Goal: Information Seeking & Learning: Learn about a topic

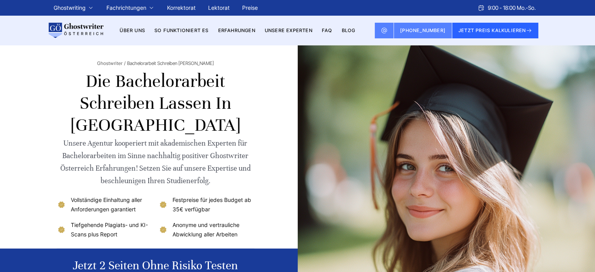
click at [354, 30] on link "BLOG" at bounding box center [349, 30] width 14 height 6
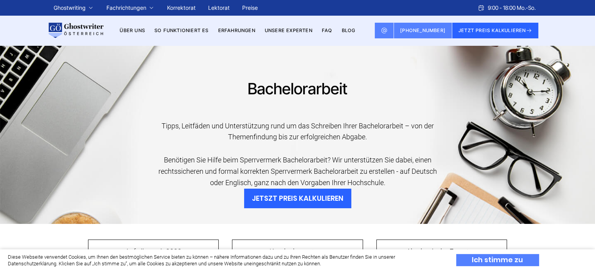
click at [485, 259] on div "Ich stimme zu" at bounding box center [497, 260] width 83 height 12
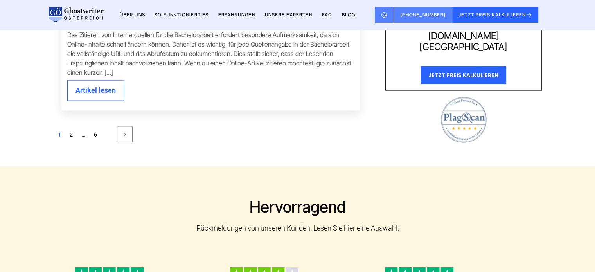
scroll to position [1722, 0]
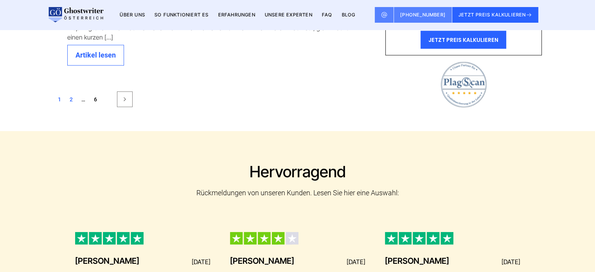
click at [70, 99] on link "2" at bounding box center [71, 99] width 11 height 9
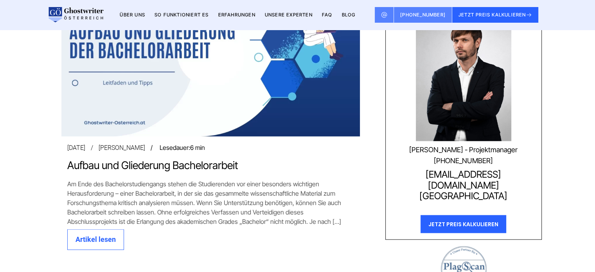
scroll to position [1526, 0]
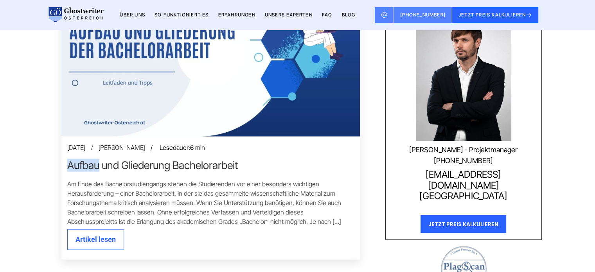
copy link "Aufbau"
drag, startPoint x: 62, startPoint y: 163, endPoint x: 121, endPoint y: 126, distance: 70.0
click at [98, 164] on div "November 13 2024 Loreley Schulze / Lesedauer: 6 min Aufbau und Gliederung Bache…" at bounding box center [211, 114] width 314 height 307
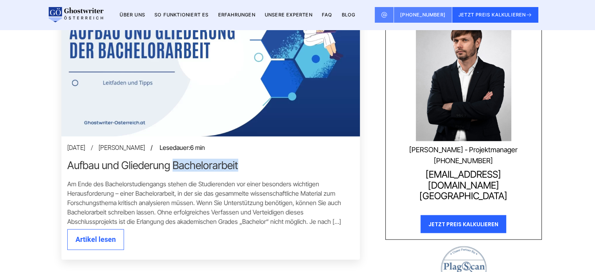
copy link "Bachelorarbeit"
drag, startPoint x: 373, startPoint y: 166, endPoint x: 176, endPoint y: 166, distance: 196.5
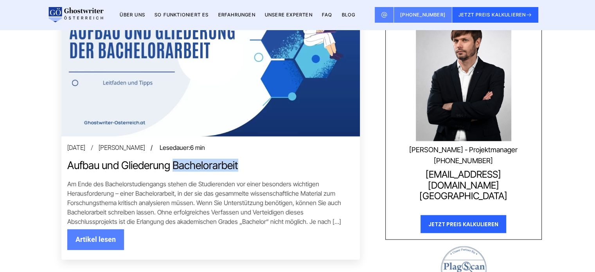
drag, startPoint x: 98, startPoint y: 240, endPoint x: 105, endPoint y: 229, distance: 13.2
click at [98, 240] on link "Artikel lesen" at bounding box center [95, 239] width 57 height 21
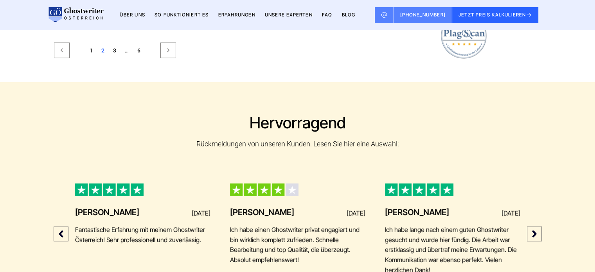
scroll to position [1700, 0]
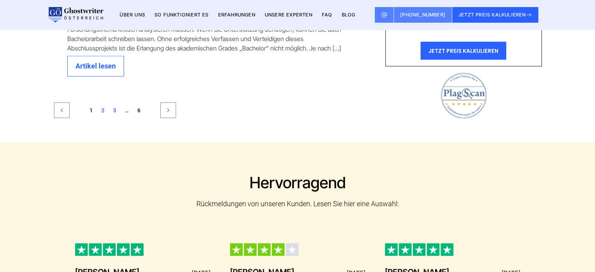
click at [114, 108] on link "3" at bounding box center [114, 110] width 11 height 9
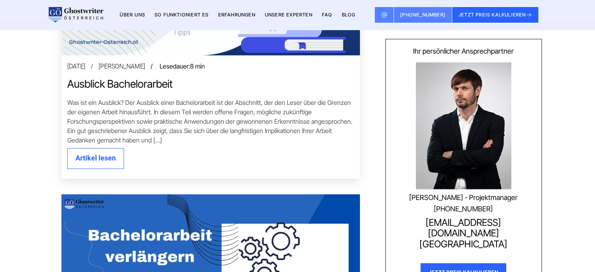
scroll to position [1252, 0]
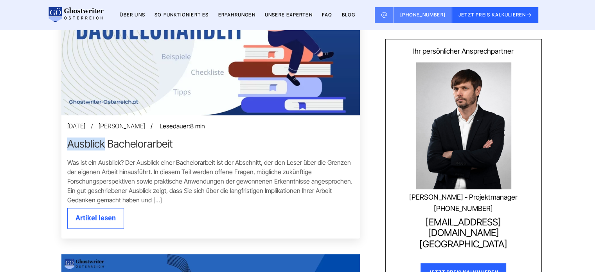
copy link "Ausblick"
drag, startPoint x: 52, startPoint y: 144, endPoint x: 105, endPoint y: 143, distance: 52.4
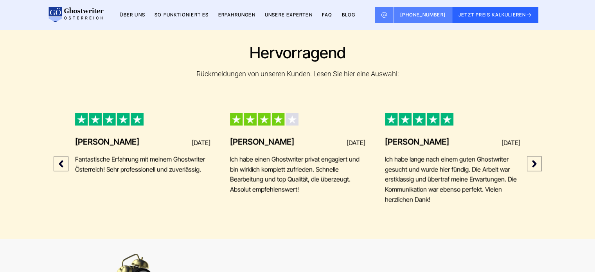
scroll to position [1761, 0]
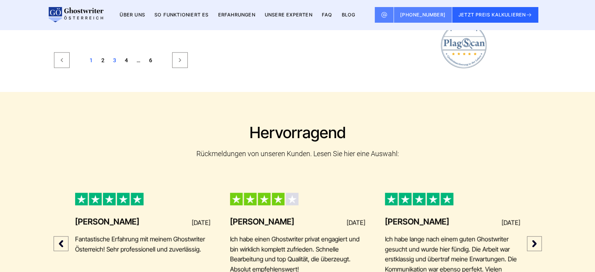
click at [90, 59] on link "1" at bounding box center [91, 60] width 11 height 9
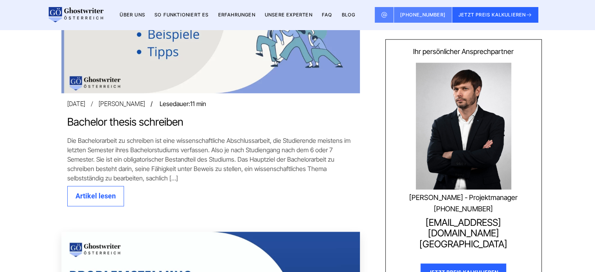
scroll to position [900, 0]
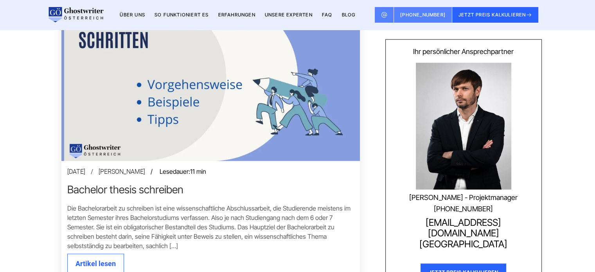
click at [126, 188] on link "Bachelor thesis schreiben" at bounding box center [210, 190] width 287 height 12
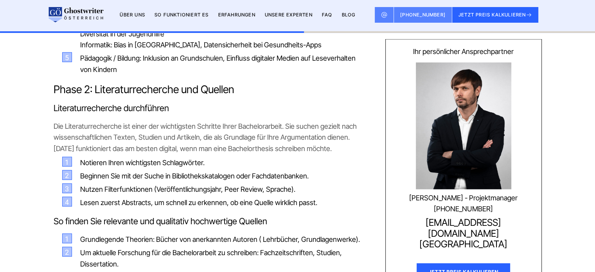
scroll to position [1683, 0]
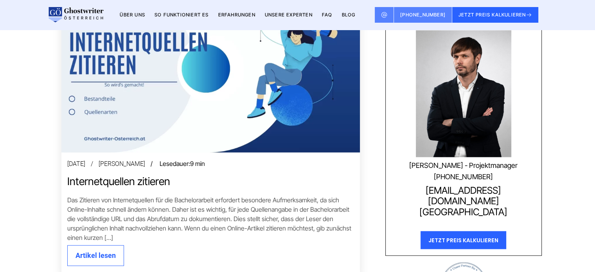
scroll to position [1526, 0]
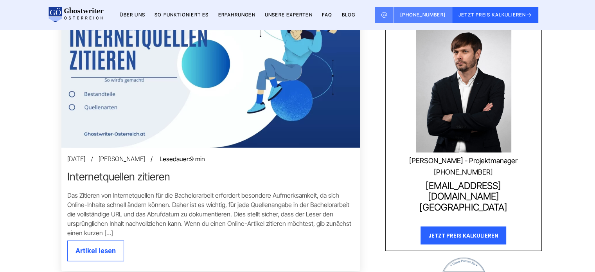
click at [81, 175] on link "Internetquellen zitieren" at bounding box center [210, 177] width 287 height 12
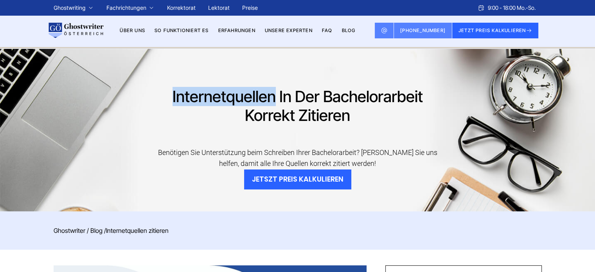
copy h1 "Internetquellen"
drag, startPoint x: 274, startPoint y: 99, endPoint x: 172, endPoint y: 100, distance: 101.4
click at [172, 100] on h1 "Internetquellen in der Bachelorarbeit korrekt zitieren" at bounding box center [297, 106] width 281 height 38
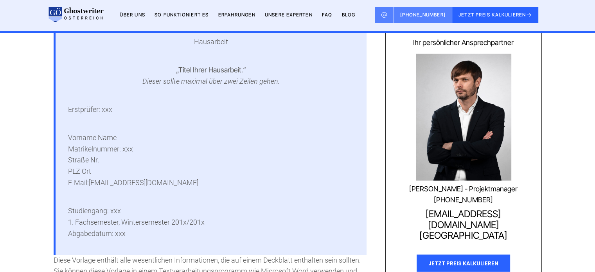
scroll to position [1252, 0]
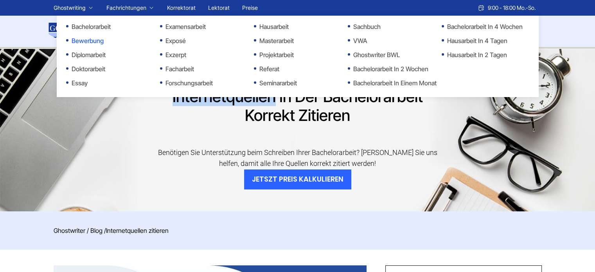
click at [90, 44] on link "Bewerbung" at bounding box center [105, 40] width 78 height 9
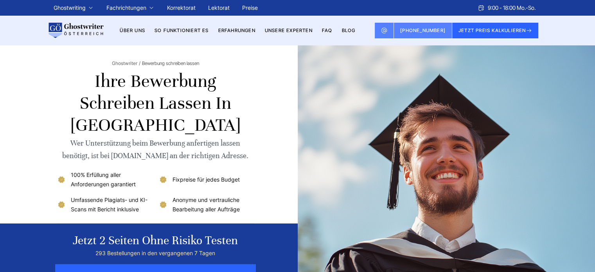
click at [40, 111] on section "Ghostwriter Bewerbung schreiben lassen Ihre Bewerbung schreiben lassen in [GEOG…" at bounding box center [297, 169] width 595 height 249
